Goal: Task Accomplishment & Management: Complete application form

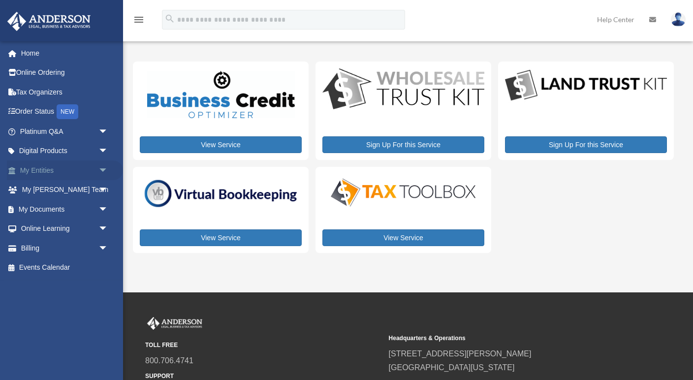
click at [47, 171] on link "My Entities arrow_drop_down" at bounding box center [65, 170] width 116 height 20
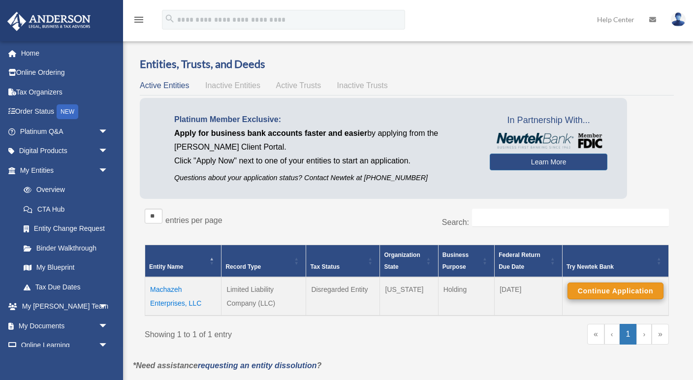
click at [599, 287] on button "Continue Application" at bounding box center [616, 291] width 96 height 17
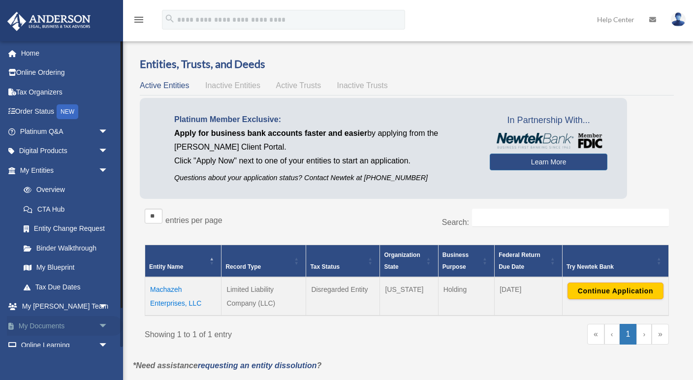
click at [50, 325] on link "My Documents arrow_drop_down" at bounding box center [65, 326] width 116 height 20
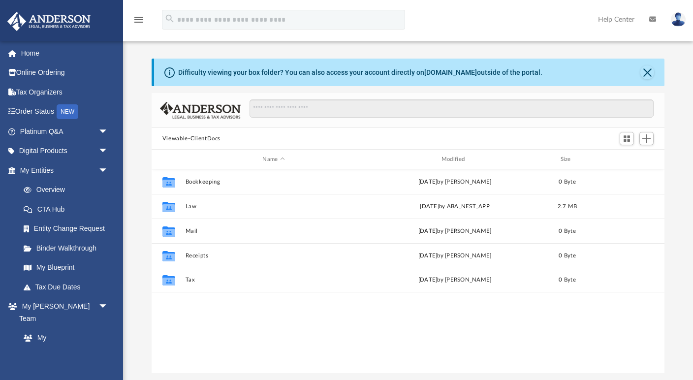
scroll to position [224, 513]
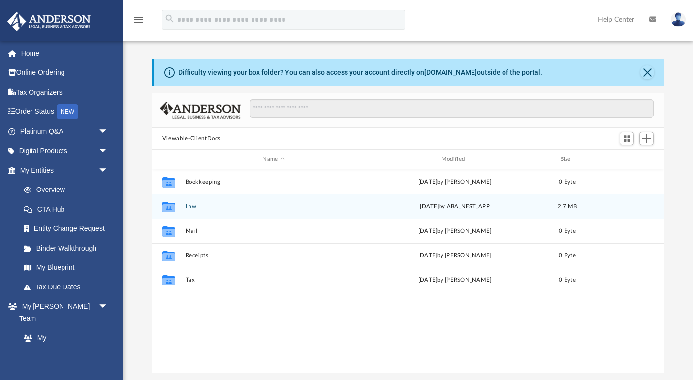
click at [189, 207] on button "Law" at bounding box center [273, 206] width 177 height 6
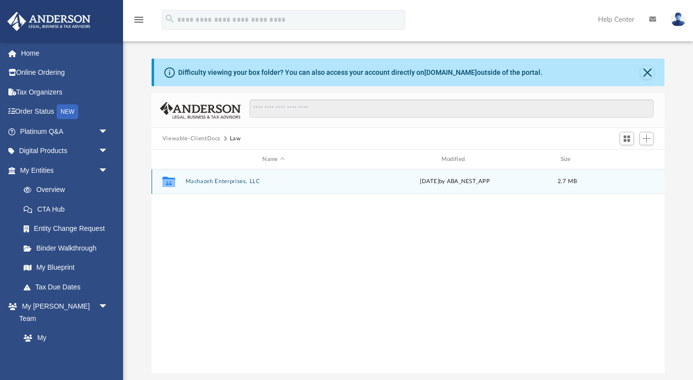
click at [229, 181] on button "Machazeh Enterprises, LLC" at bounding box center [273, 181] width 177 height 6
click at [192, 179] on button "Initial Docs" at bounding box center [273, 182] width 177 height 6
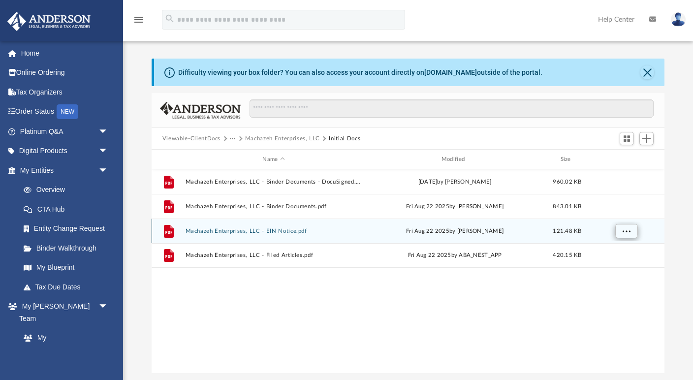
click at [625, 231] on span "More options" at bounding box center [626, 230] width 8 height 5
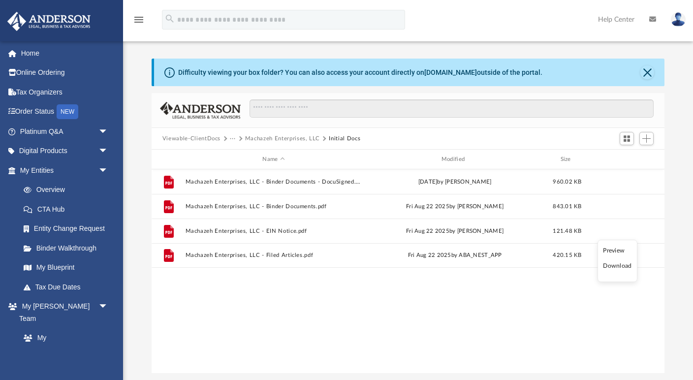
click at [624, 265] on li "Download" at bounding box center [617, 266] width 29 height 10
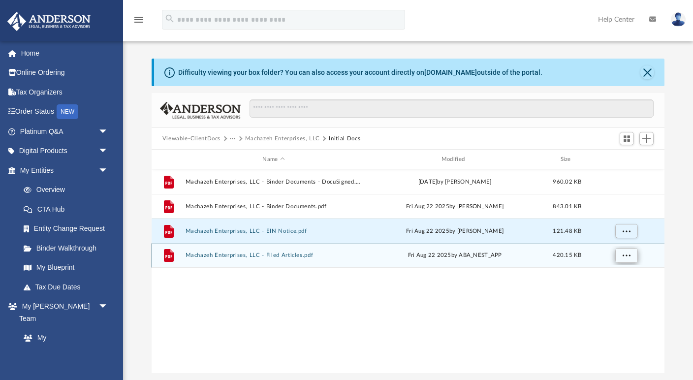
click at [628, 250] on button "More options" at bounding box center [626, 255] width 23 height 15
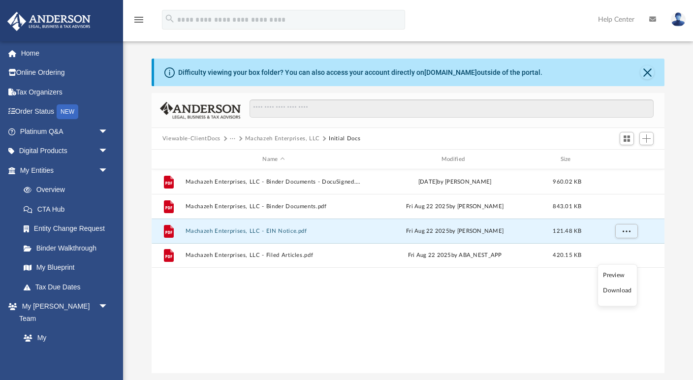
click at [619, 288] on li "Download" at bounding box center [617, 290] width 29 height 10
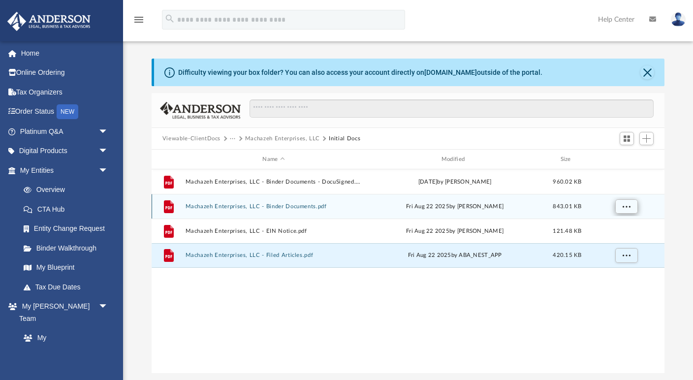
click at [627, 203] on span "More options" at bounding box center [626, 205] width 8 height 5
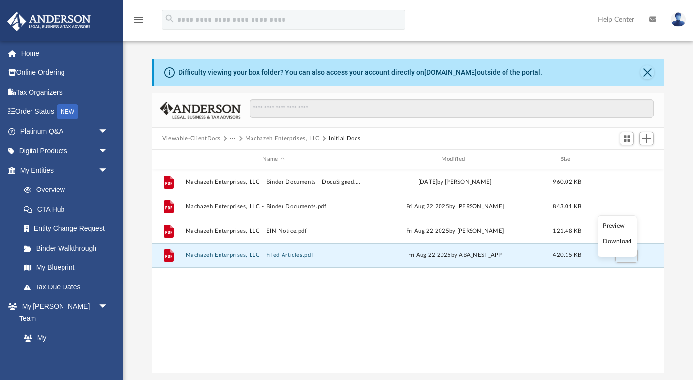
click at [622, 243] on li "Download" at bounding box center [617, 241] width 29 height 10
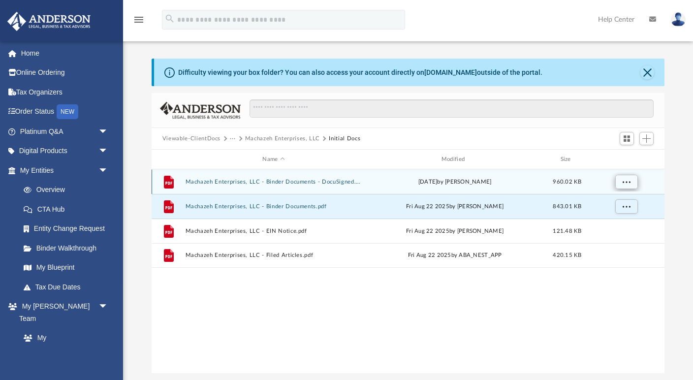
click at [629, 181] on span "More options" at bounding box center [626, 181] width 8 height 5
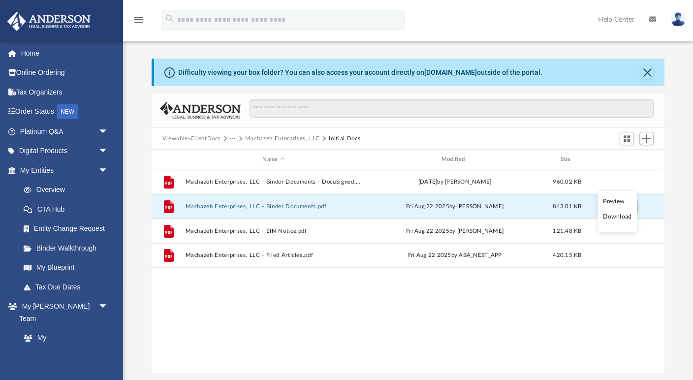
click at [624, 217] on li "Download" at bounding box center [617, 217] width 29 height 10
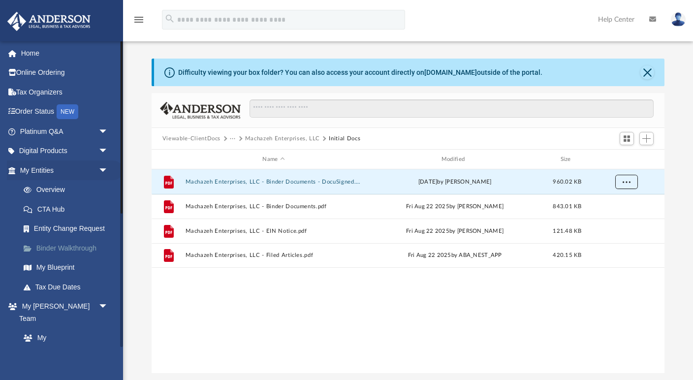
scroll to position [0, 0]
click at [62, 189] on link "Overview" at bounding box center [68, 190] width 109 height 20
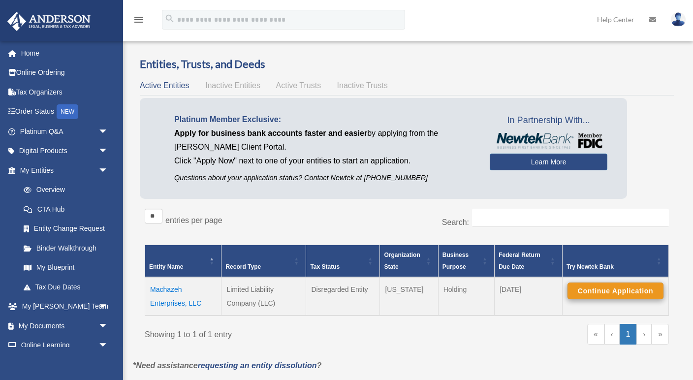
click at [612, 287] on button "Continue Application" at bounding box center [616, 291] width 96 height 17
drag, startPoint x: 361, startPoint y: 176, endPoint x: 404, endPoint y: 181, distance: 43.5
click at [404, 181] on p "Questions about your application status? Contact Newtek at 866-820-8891" at bounding box center [324, 178] width 301 height 12
drag, startPoint x: 360, startPoint y: 175, endPoint x: 405, endPoint y: 181, distance: 45.2
click at [405, 181] on p "Questions about your application status? Contact Newtek at 866-820-8891" at bounding box center [324, 178] width 301 height 12
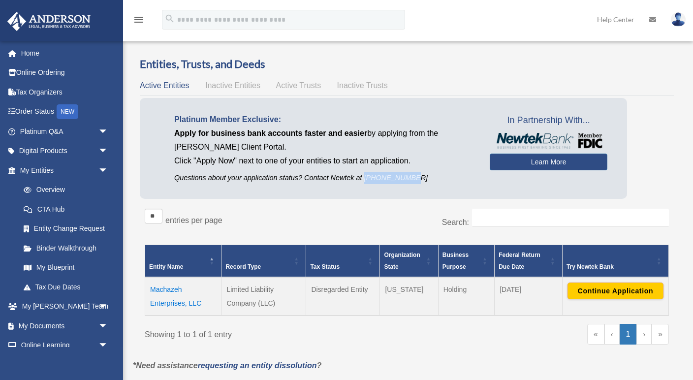
copy p "866-820-8891"
